Goal: Task Accomplishment & Management: Complete application form

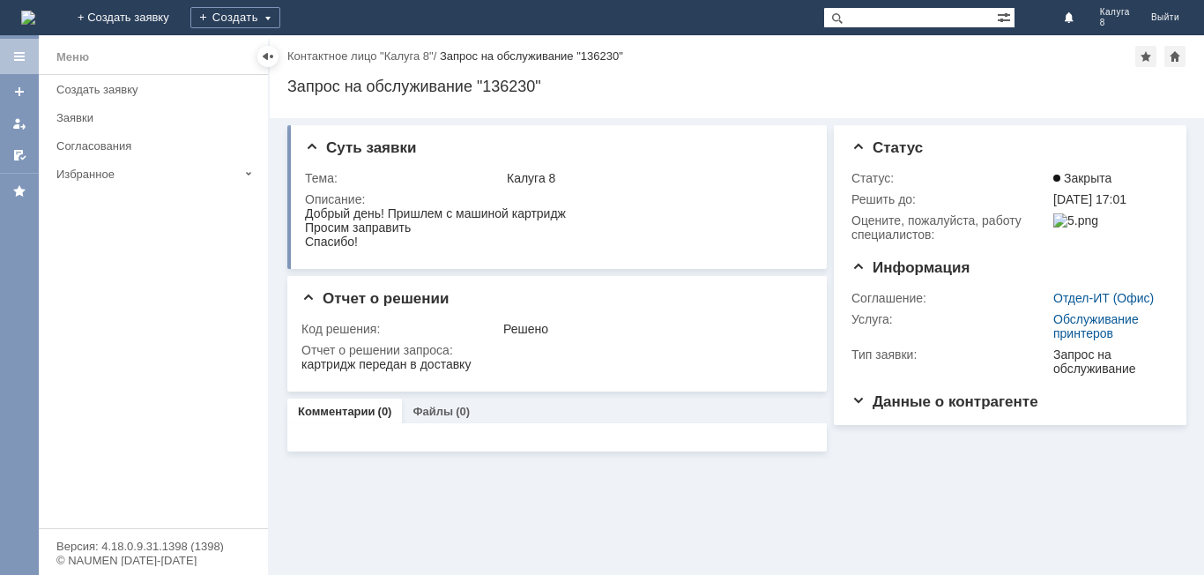
click at [35, 13] on img at bounding box center [28, 18] width 14 height 14
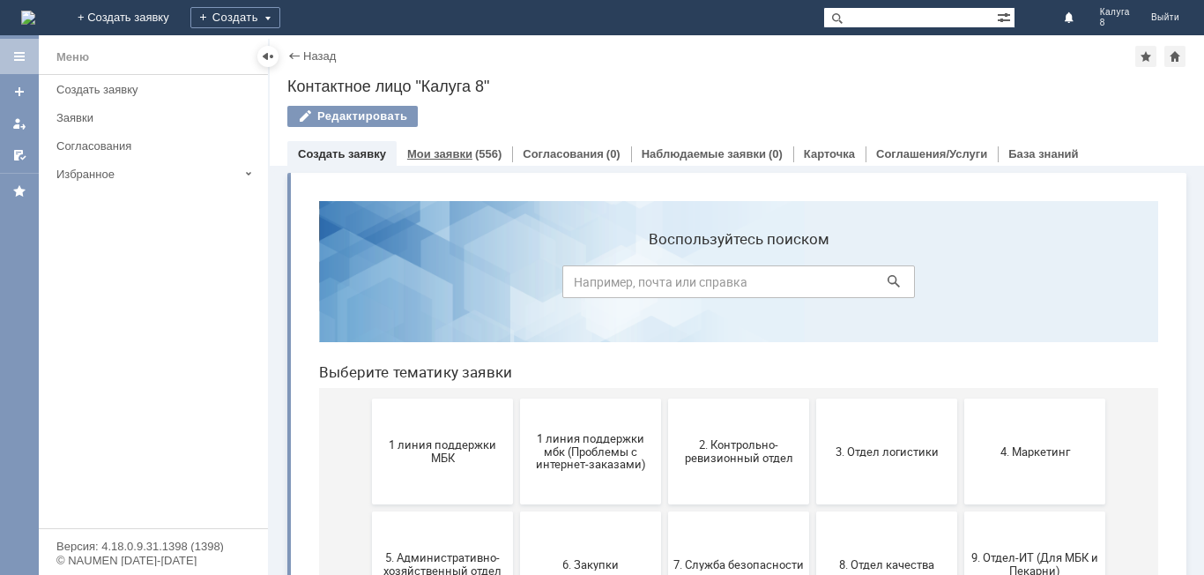
click at [450, 158] on link "Мои заявки" at bounding box center [439, 153] width 65 height 13
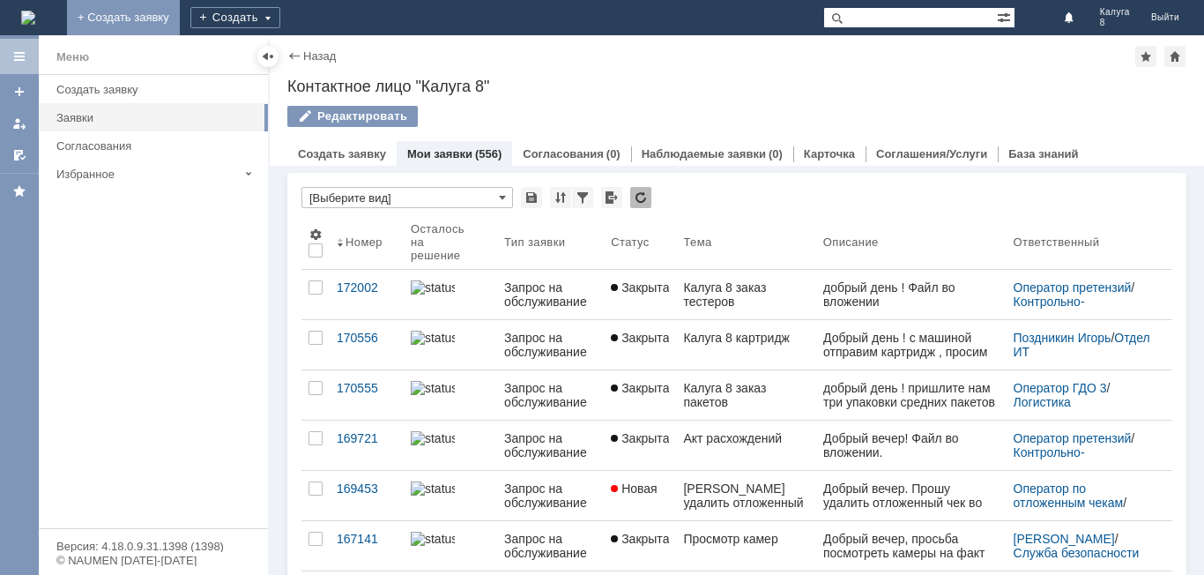
click at [180, 19] on link "+ Создать заявку" at bounding box center [123, 17] width 113 height 35
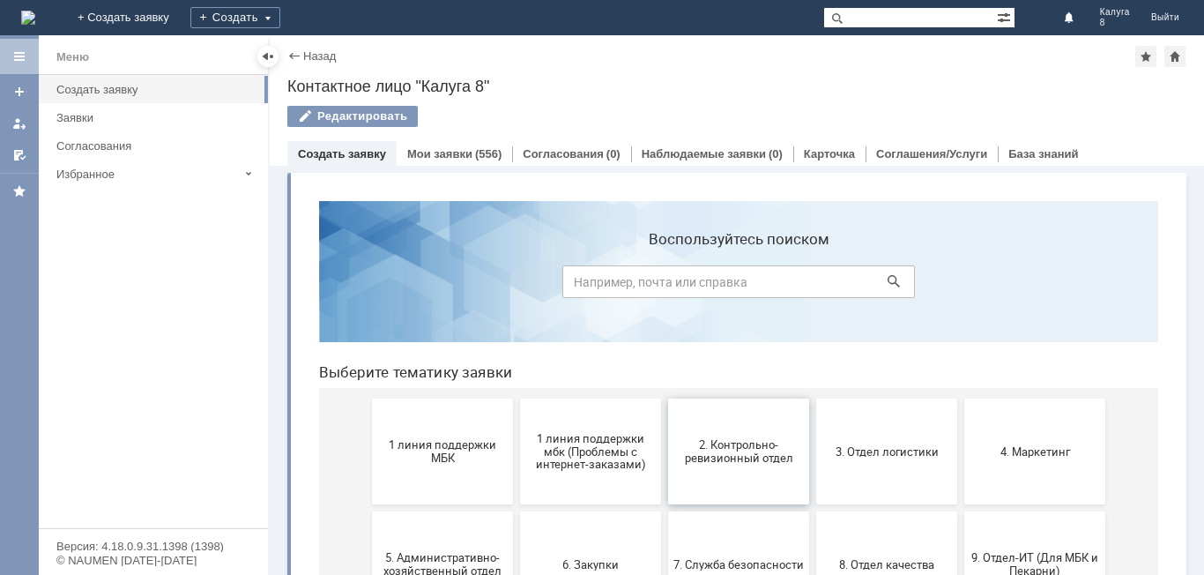
click at [737, 458] on span "2. Контрольно-ревизионный отдел" at bounding box center [738, 451] width 130 height 26
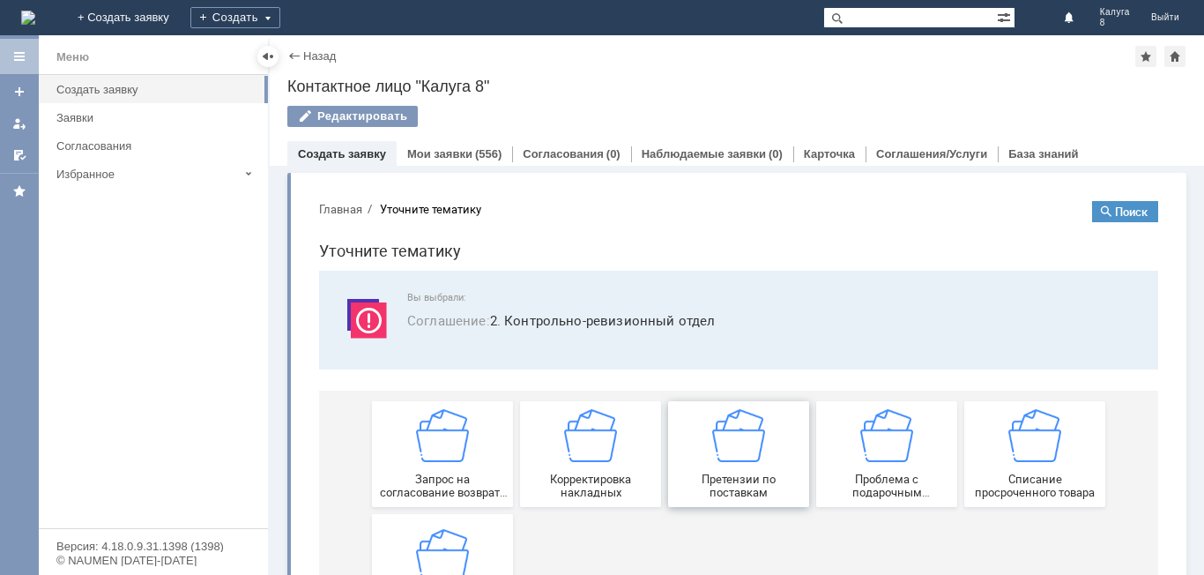
click at [755, 458] on img at bounding box center [738, 435] width 53 height 53
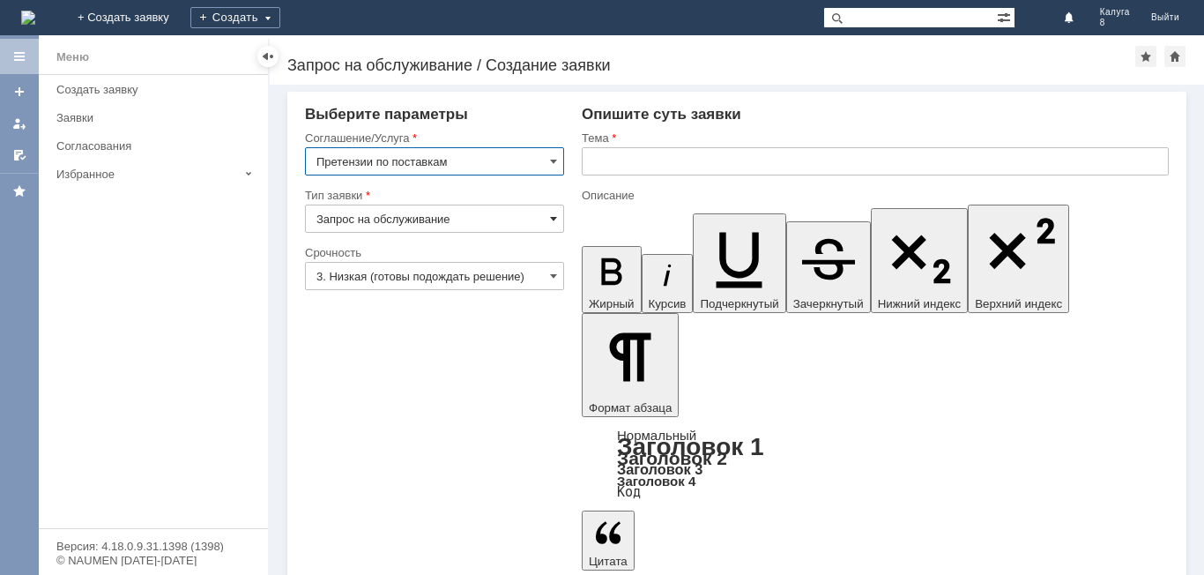
click at [557, 220] on span at bounding box center [553, 219] width 7 height 14
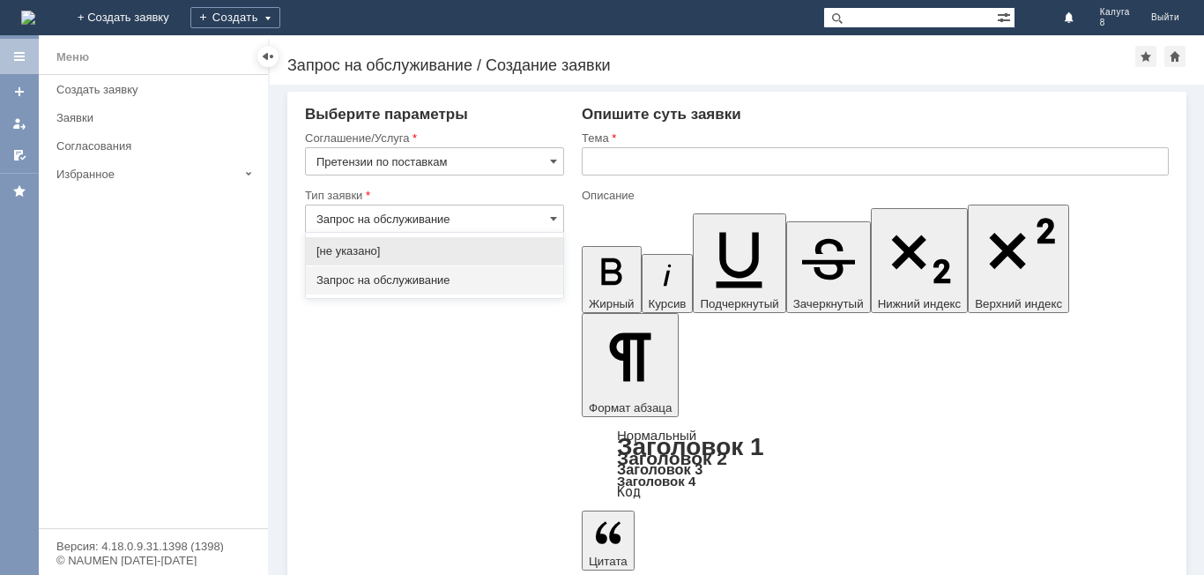
click at [444, 283] on span "Запрос на обслуживание" at bounding box center [434, 280] width 236 height 14
type input "Запрос на обслуживание"
drag, startPoint x: 549, startPoint y: 279, endPoint x: 529, endPoint y: 286, distance: 21.8
click at [549, 279] on input "3. Низкая (готовы подождать решение)" at bounding box center [434, 276] width 259 height 28
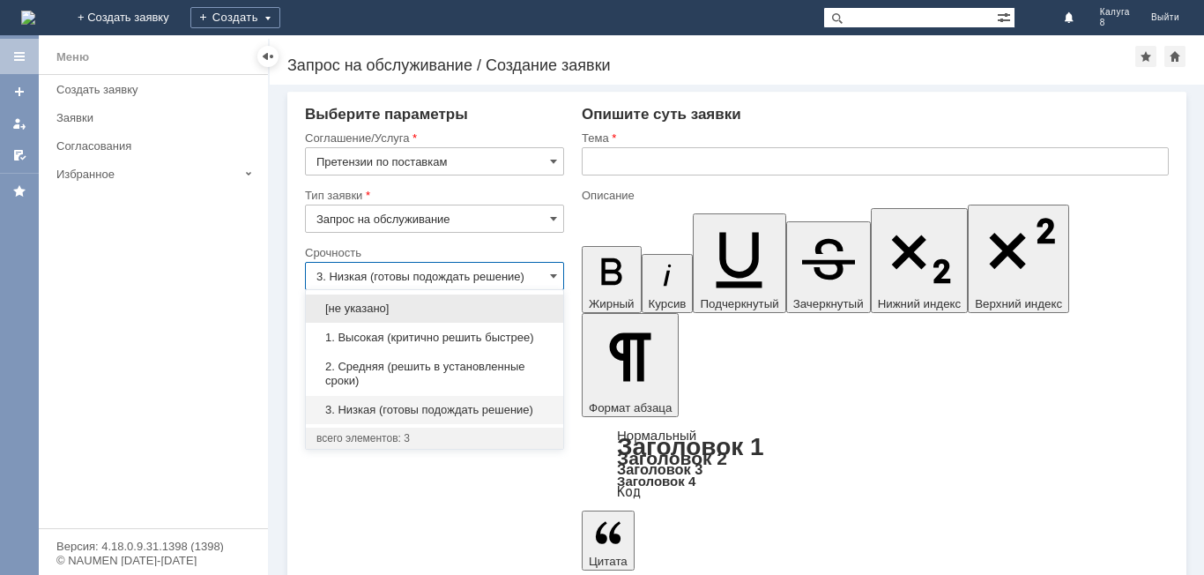
drag, startPoint x: 392, startPoint y: 376, endPoint x: 412, endPoint y: 363, distance: 24.2
click at [392, 375] on span "2. Средняя (решить в установленные сроки)" at bounding box center [434, 374] width 236 height 28
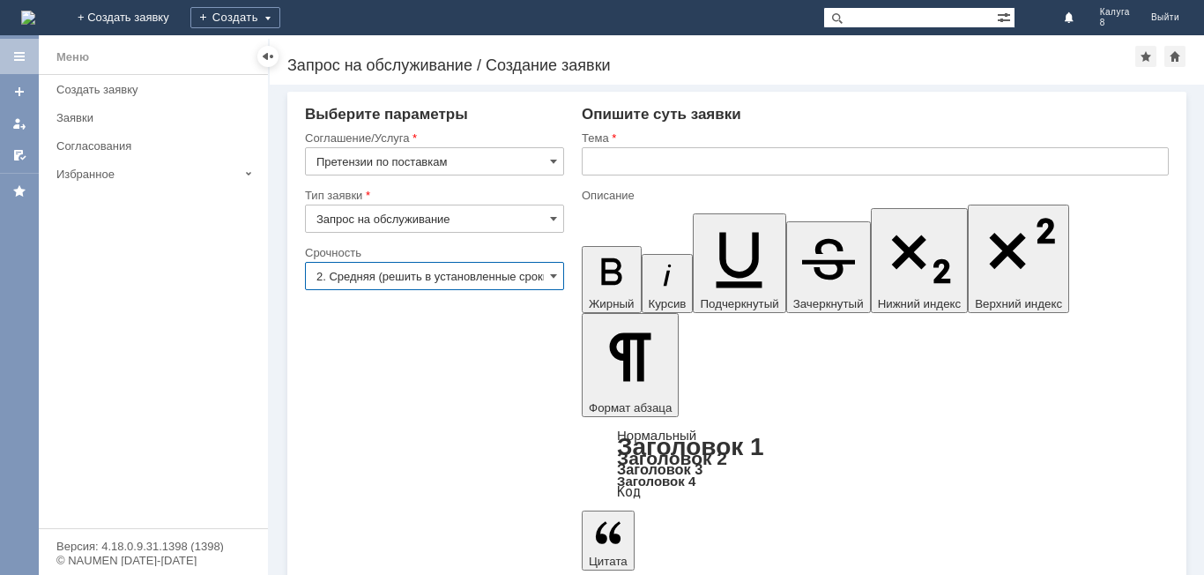
type input "2. Средняя (решить в установленные сроки)"
click at [606, 152] on input "text" at bounding box center [875, 161] width 587 height 28
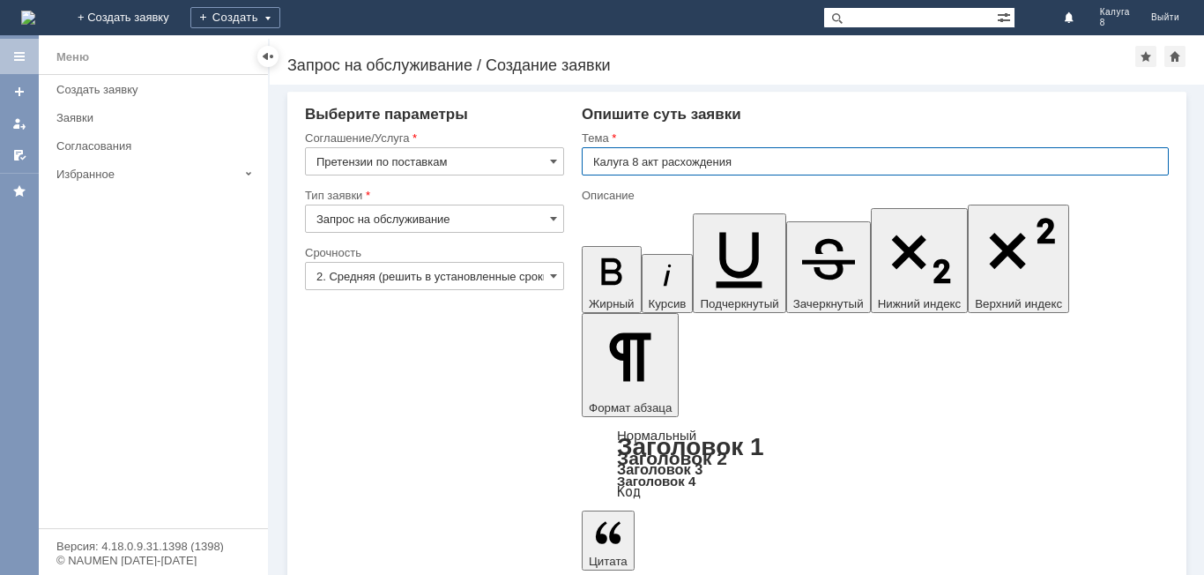
type input "Калуга 8 акт расхождения"
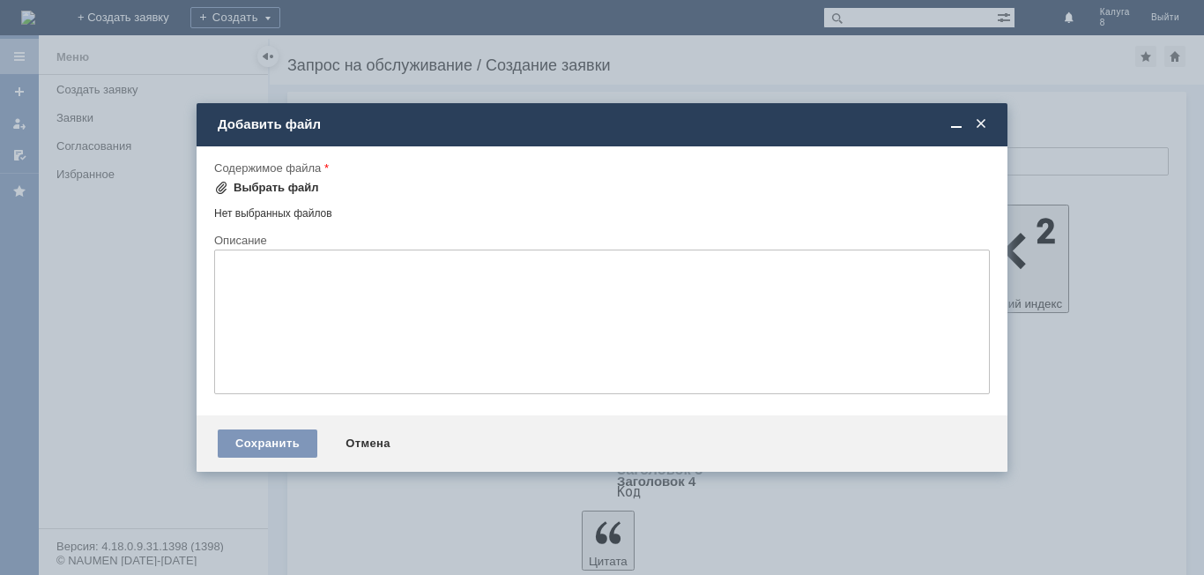
click at [251, 189] on div "Выбрать файл" at bounding box center [276, 188] width 85 height 14
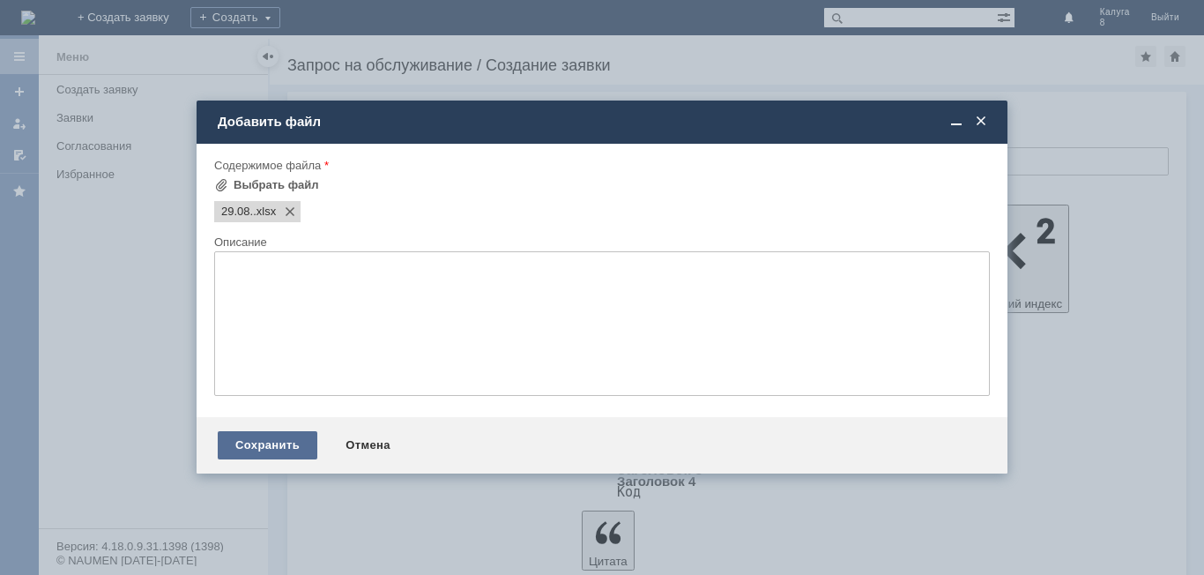
click at [293, 451] on div "Сохранить" at bounding box center [268, 445] width 100 height 28
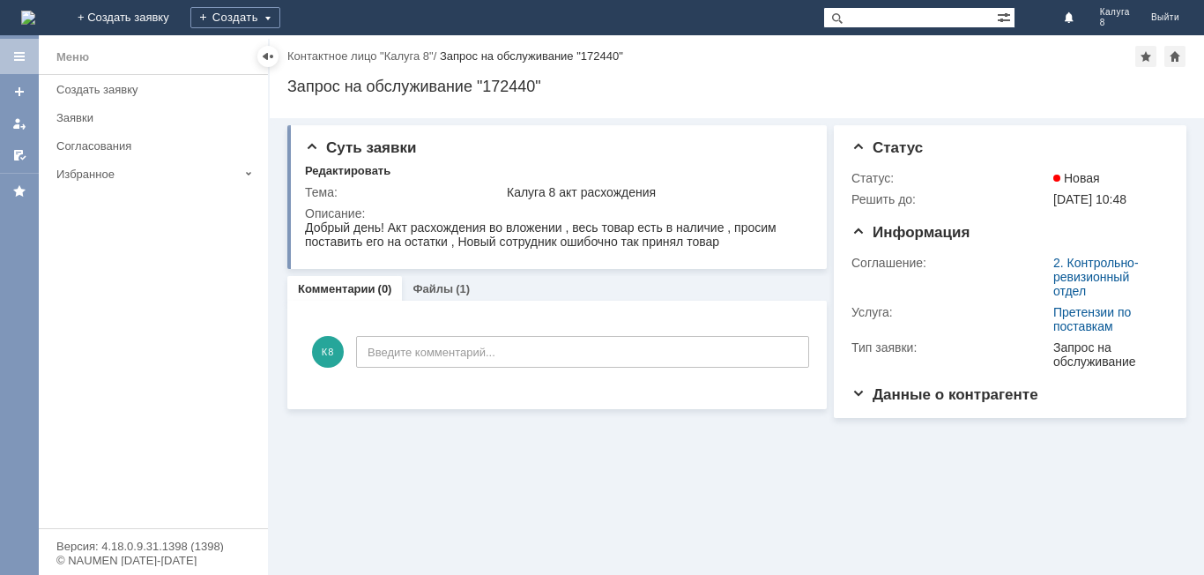
click at [35, 16] on img at bounding box center [28, 18] width 14 height 14
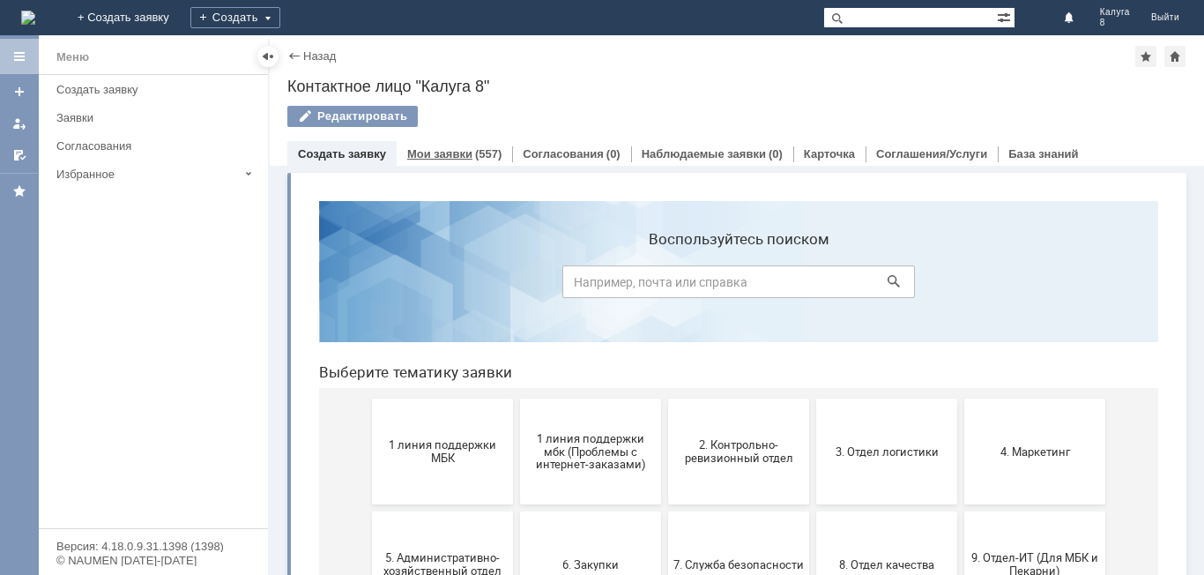
click at [456, 147] on link "Мои заявки" at bounding box center [439, 153] width 65 height 13
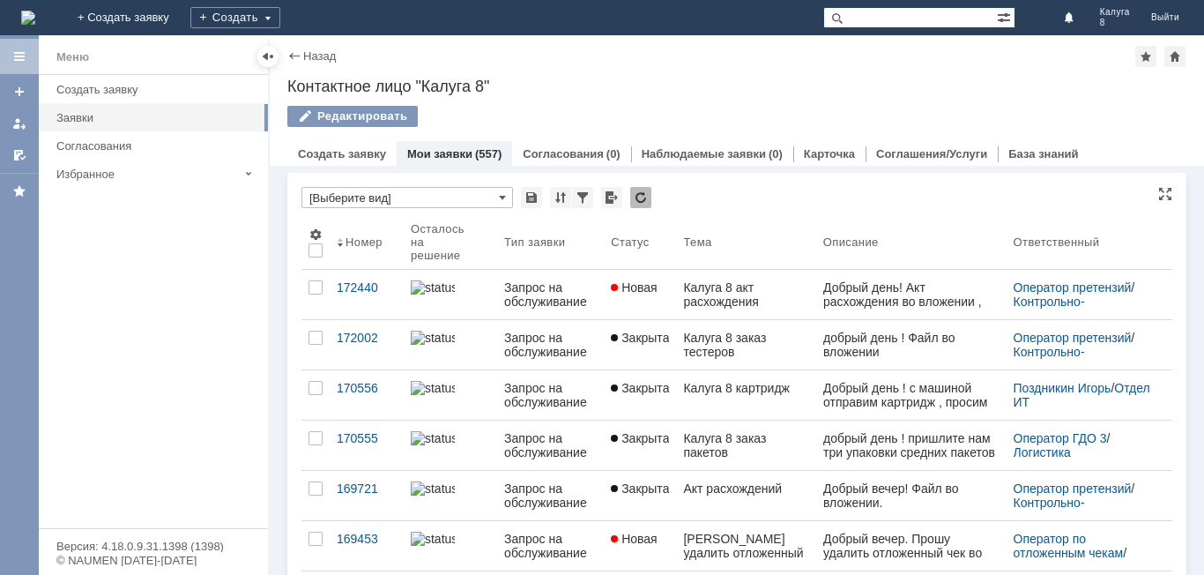
click at [35, 12] on img at bounding box center [28, 18] width 14 height 14
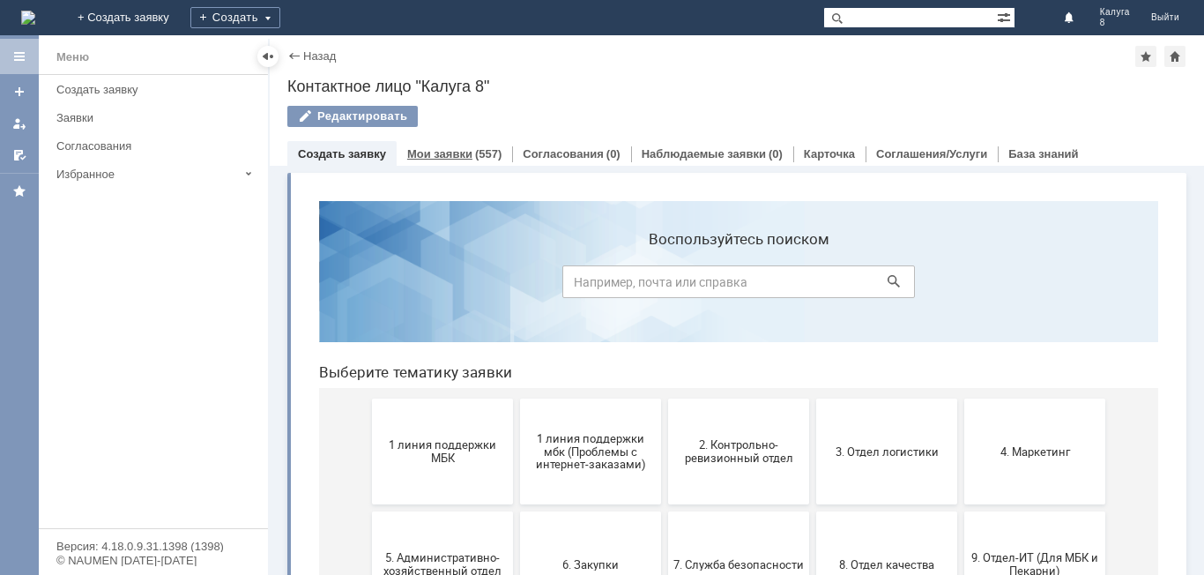
click at [426, 157] on link "Мои заявки" at bounding box center [439, 153] width 65 height 13
